Goal: Task Accomplishment & Management: Manage account settings

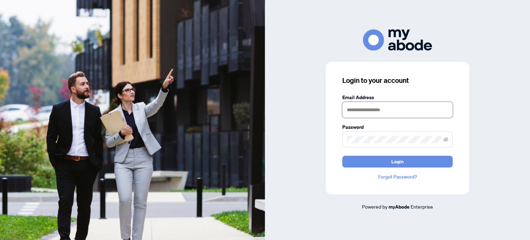
click at [377, 109] on input "text" at bounding box center [398, 110] width 111 height 16
type input "**********"
click at [343, 156] on button "Login" at bounding box center [398, 162] width 111 height 12
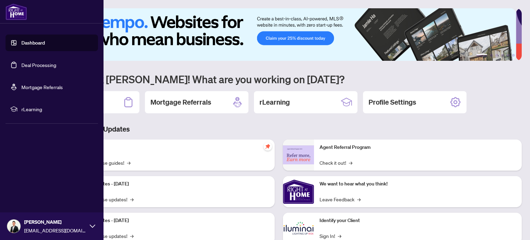
click at [36, 68] on link "Deal Processing" at bounding box center [38, 65] width 35 height 6
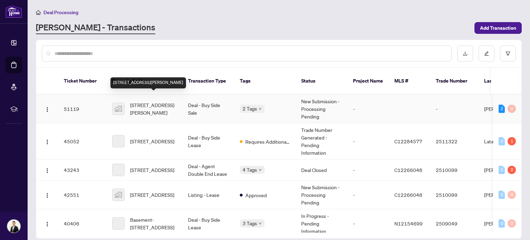
click at [156, 103] on span "[STREET_ADDRESS][PERSON_NAME]" at bounding box center [153, 108] width 47 height 15
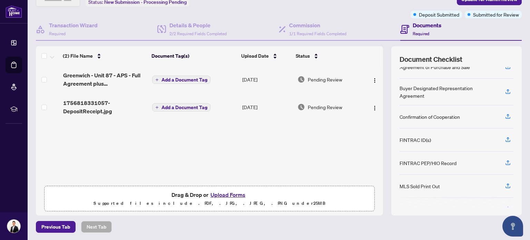
scroll to position [4, 0]
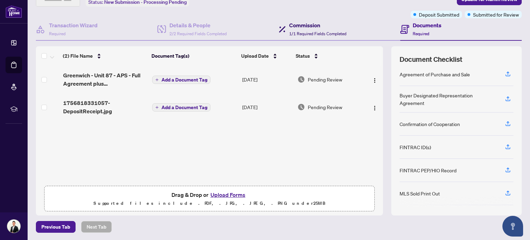
click at [342, 31] on span "1/1 Required Fields Completed" at bounding box center [317, 33] width 57 height 5
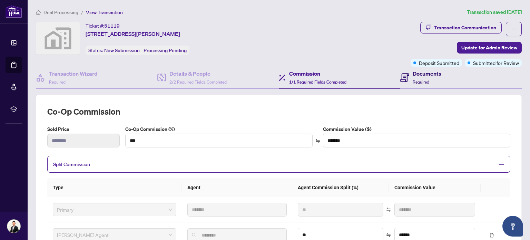
click at [417, 81] on span "Required" at bounding box center [421, 81] width 17 height 5
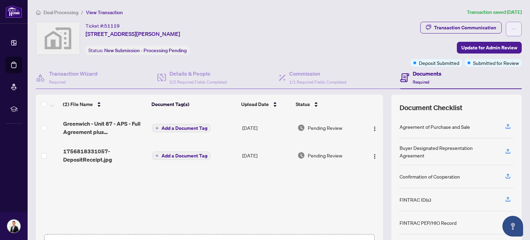
click at [511, 29] on button "button" at bounding box center [514, 29] width 16 height 15
click at [356, 38] on div "Ticket #: 51119 [STREET_ADDRESS][PERSON_NAME] Status: New Submission - Processi…" at bounding box center [222, 38] width 372 height 33
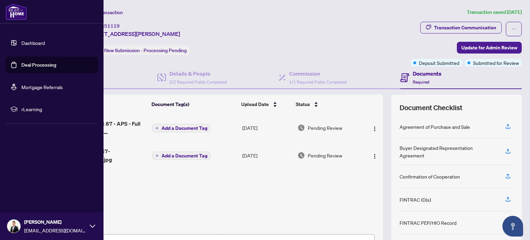
click at [22, 223] on div "[PERSON_NAME] [EMAIL_ADDRESS][DOMAIN_NAME]" at bounding box center [52, 226] width 104 height 28
click at [51, 188] on button "Logout" at bounding box center [52, 185] width 93 height 12
click at [31, 188] on span "Logout" at bounding box center [28, 185] width 16 height 11
